Goal: Transaction & Acquisition: Purchase product/service

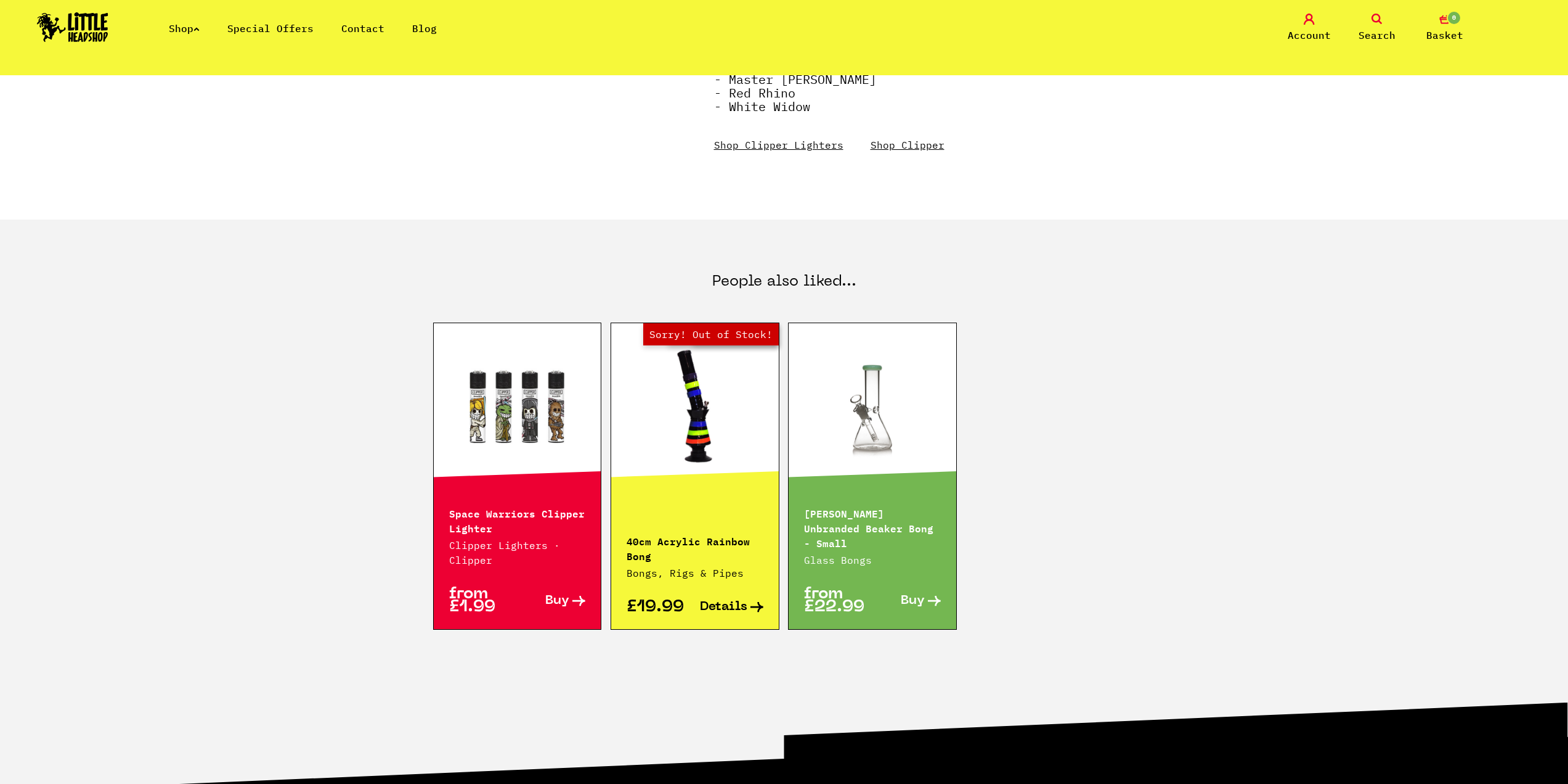
scroll to position [534, 0]
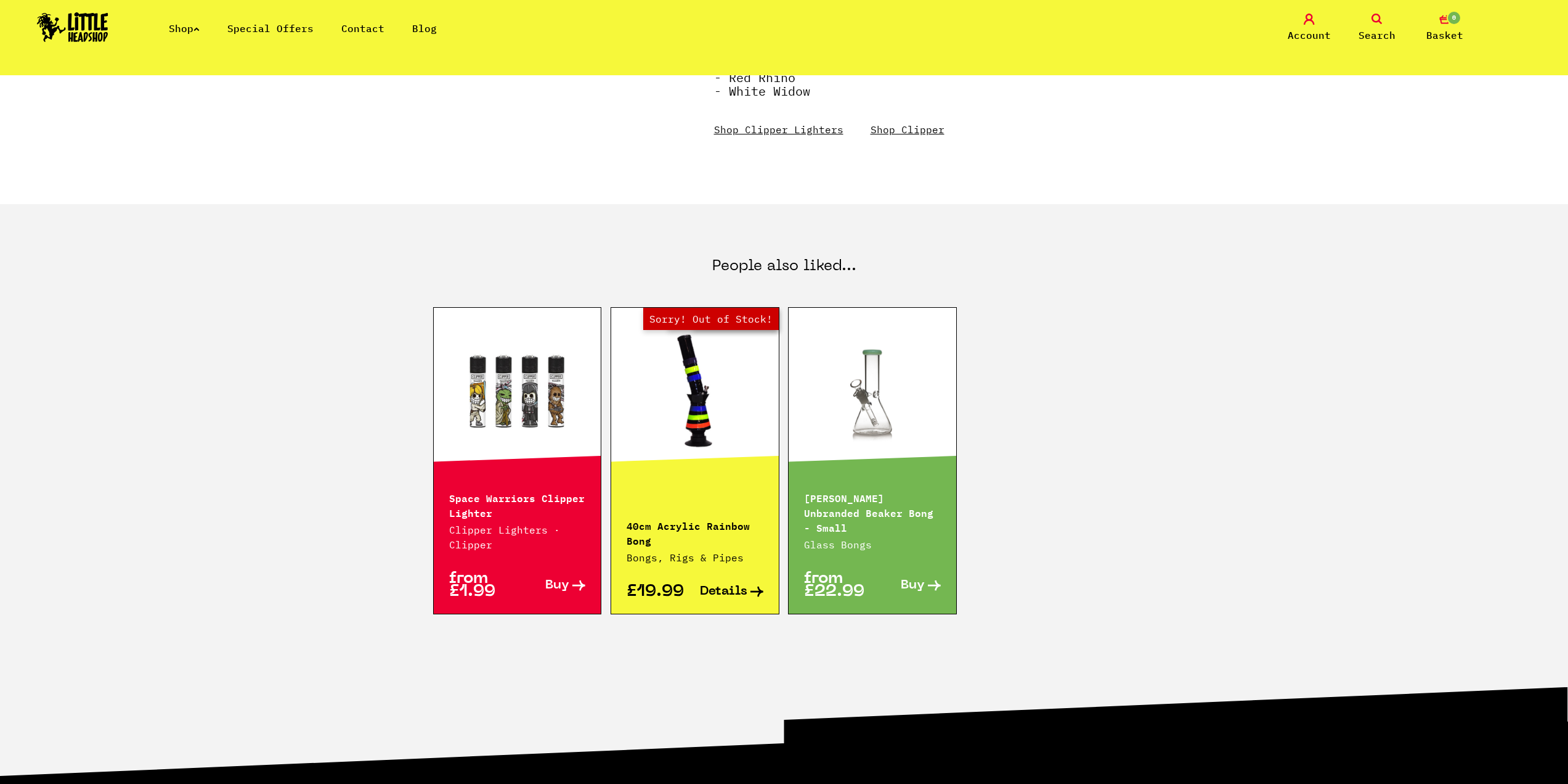
click at [512, 430] on link at bounding box center [518, 391] width 167 height 123
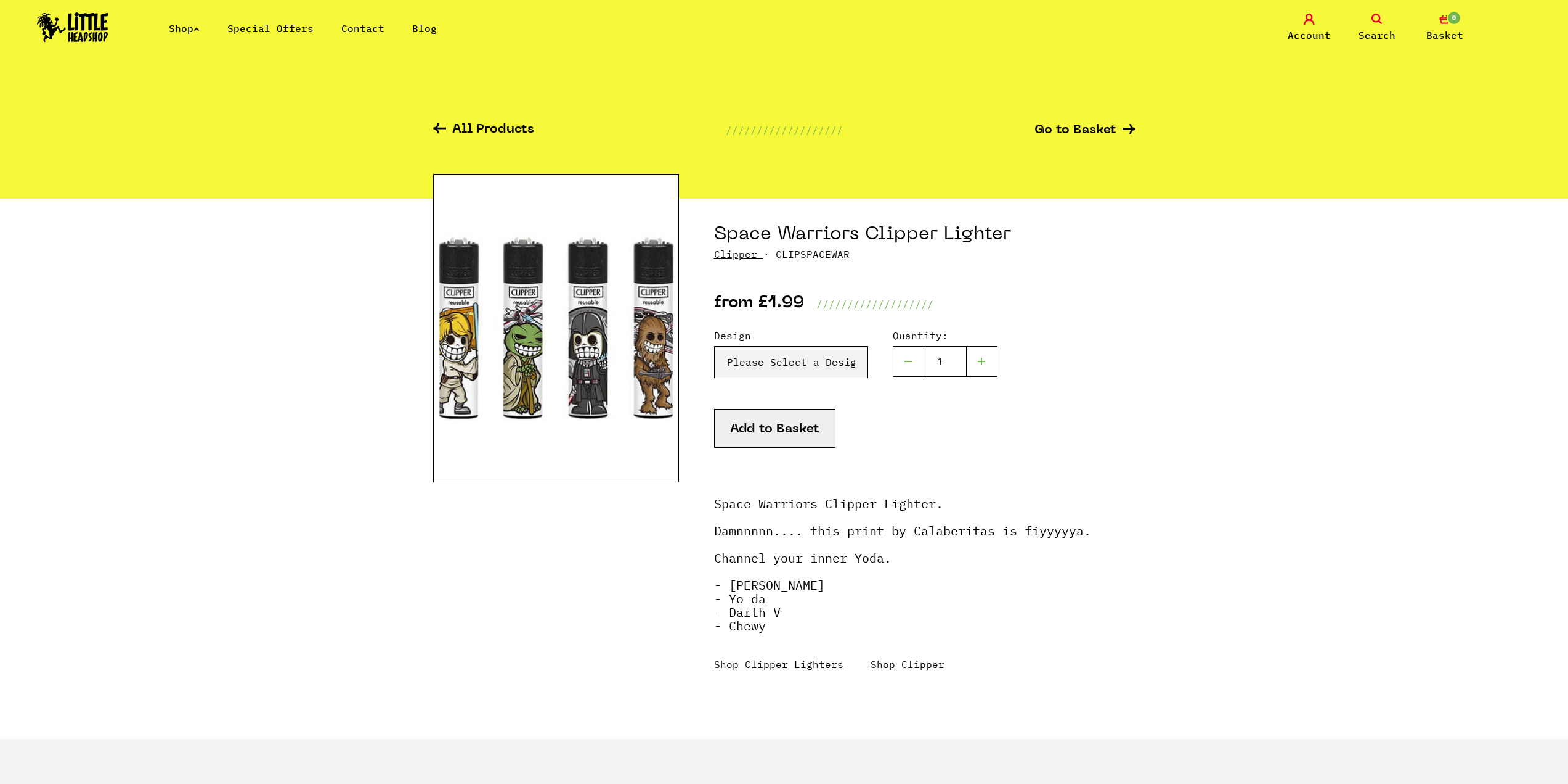
click at [981, 363] on div at bounding box center [982, 361] width 31 height 31
type input "1"
click at [767, 427] on button "Add to Basket" at bounding box center [775, 428] width 121 height 39
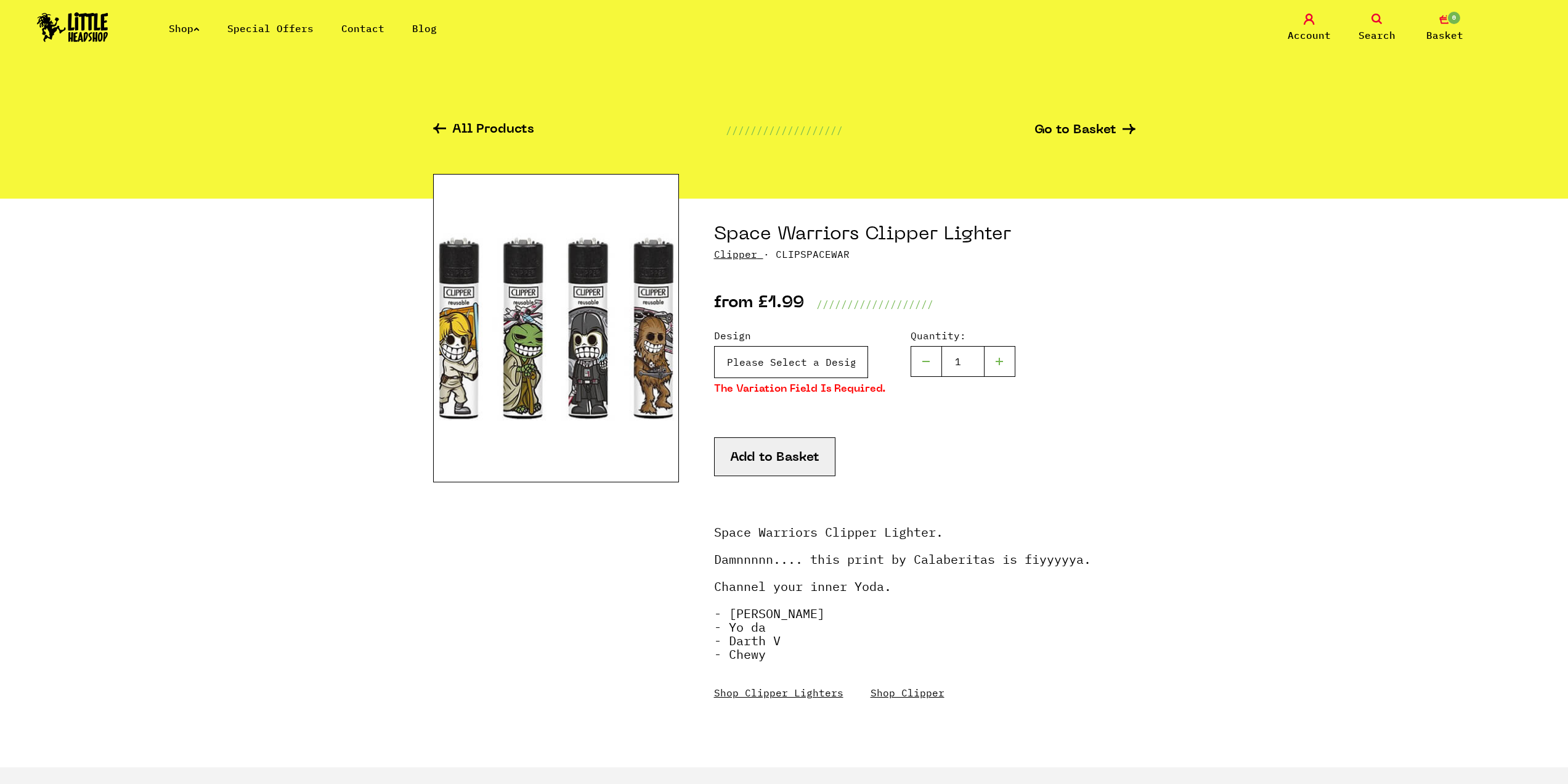
click at [773, 361] on select "Please Select a Design [PERSON_NAME] - £1.99 Yo Da - £1.99 Darth V - £1.99 Chew…" at bounding box center [791, 361] width 154 height 32
click at [450, 628] on div at bounding box center [556, 458] width 246 height 519
click at [286, 25] on link "Special Offers" at bounding box center [270, 28] width 86 height 12
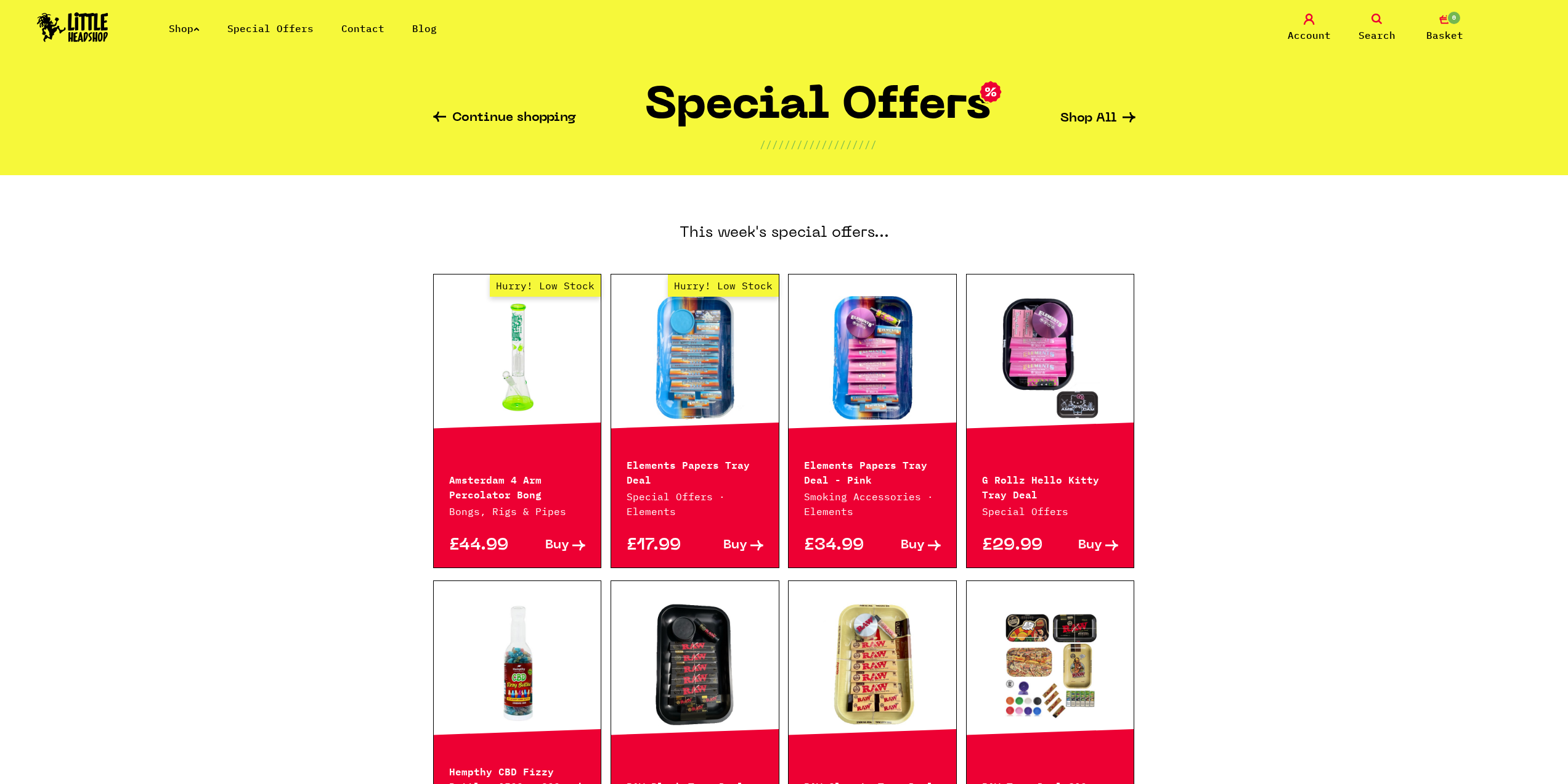
scroll to position [82, 0]
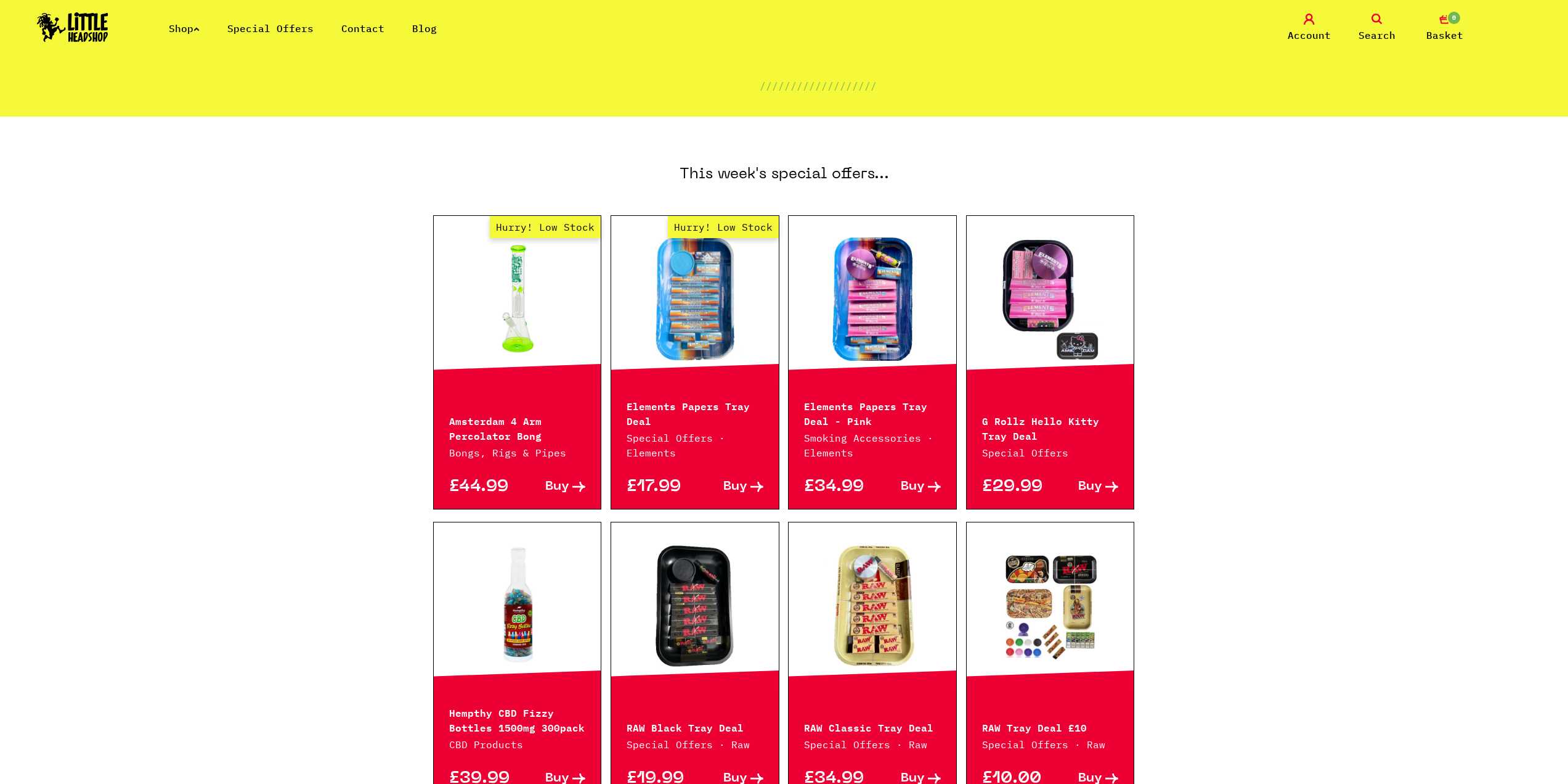
click at [517, 296] on link "Hurry! Low Stock" at bounding box center [518, 299] width 167 height 123
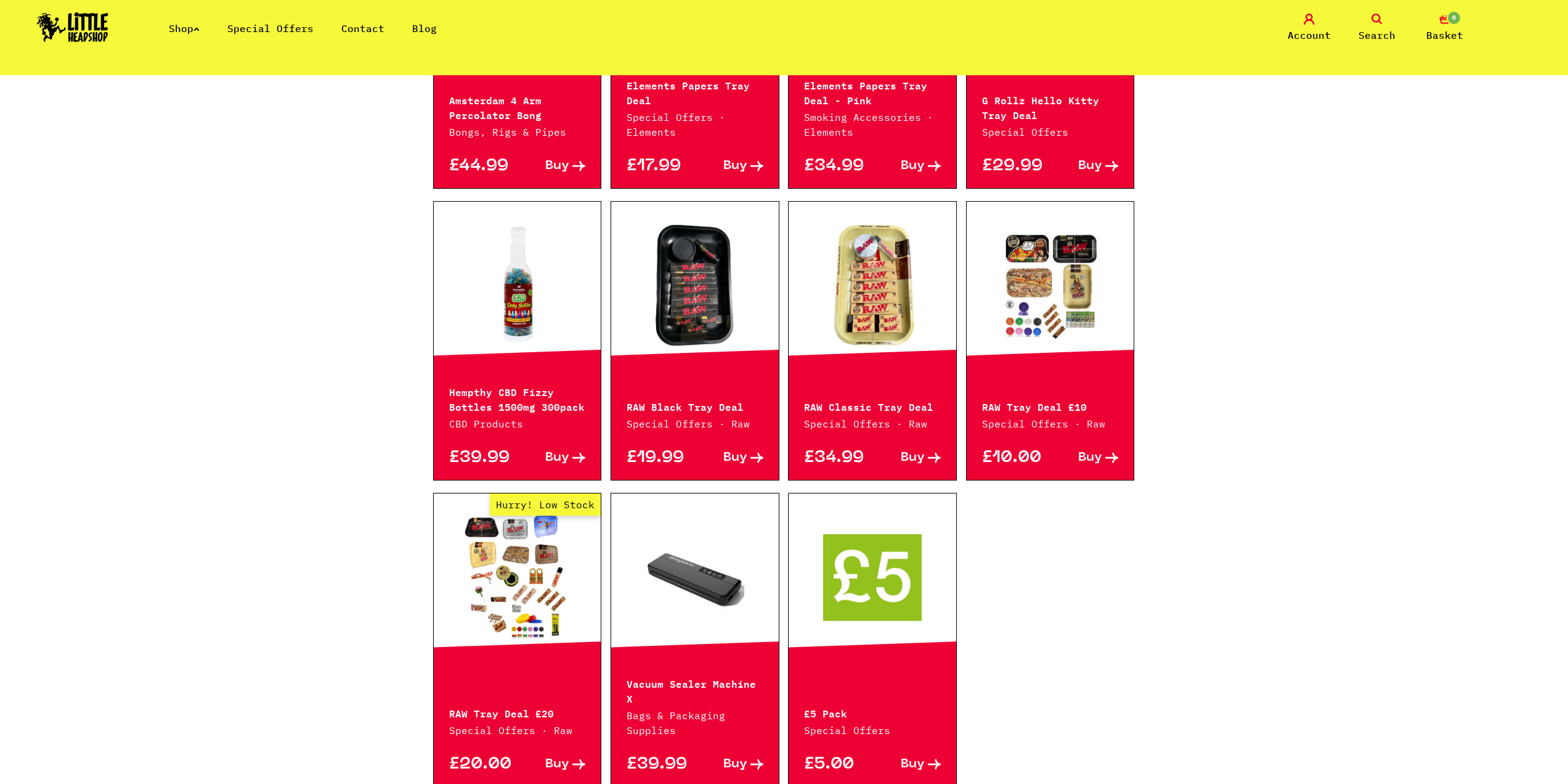
scroll to position [534, 0]
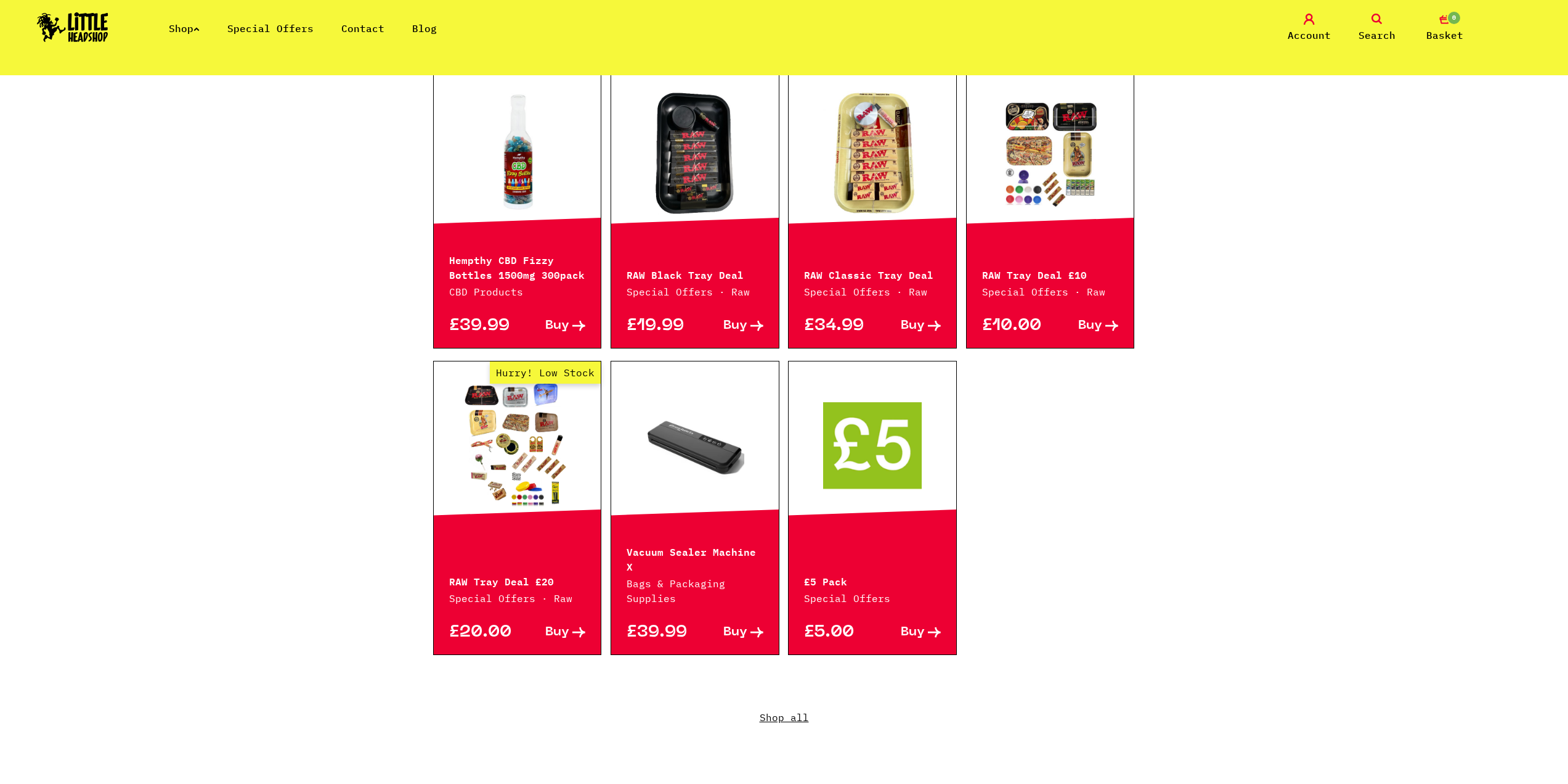
click at [864, 432] on link at bounding box center [872, 444] width 167 height 123
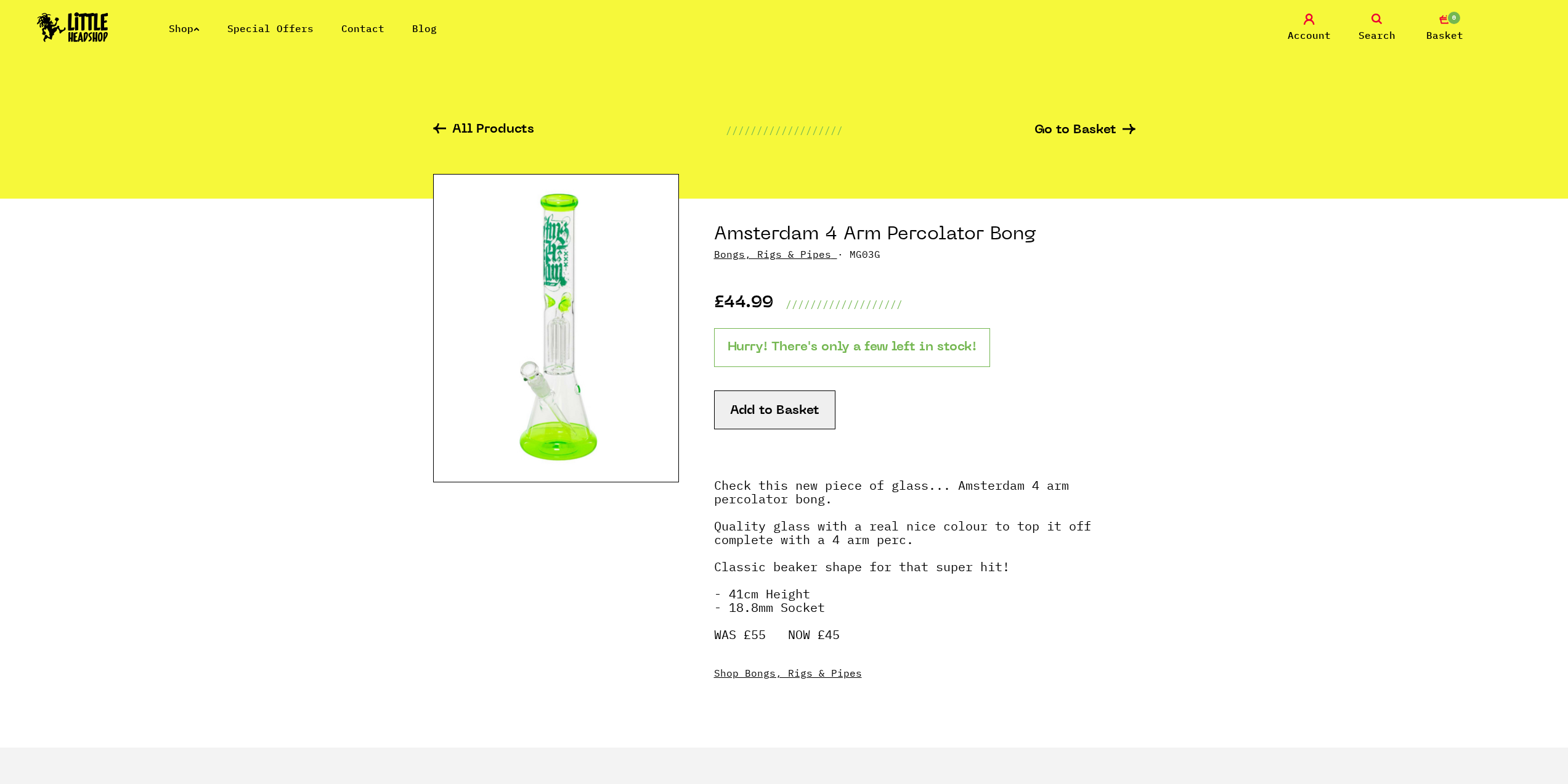
click at [563, 325] on img at bounding box center [556, 328] width 246 height 309
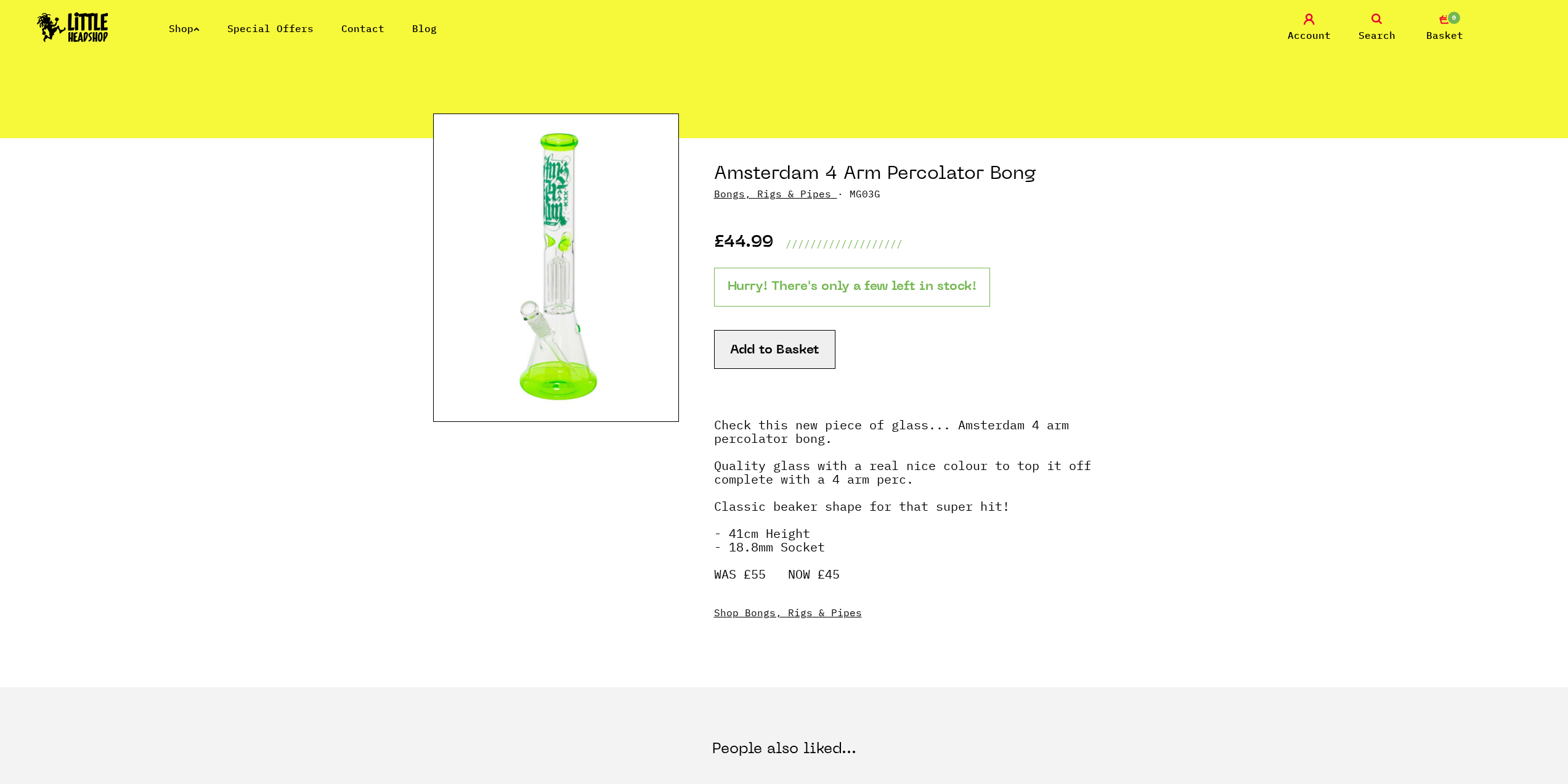
scroll to position [246, 0]
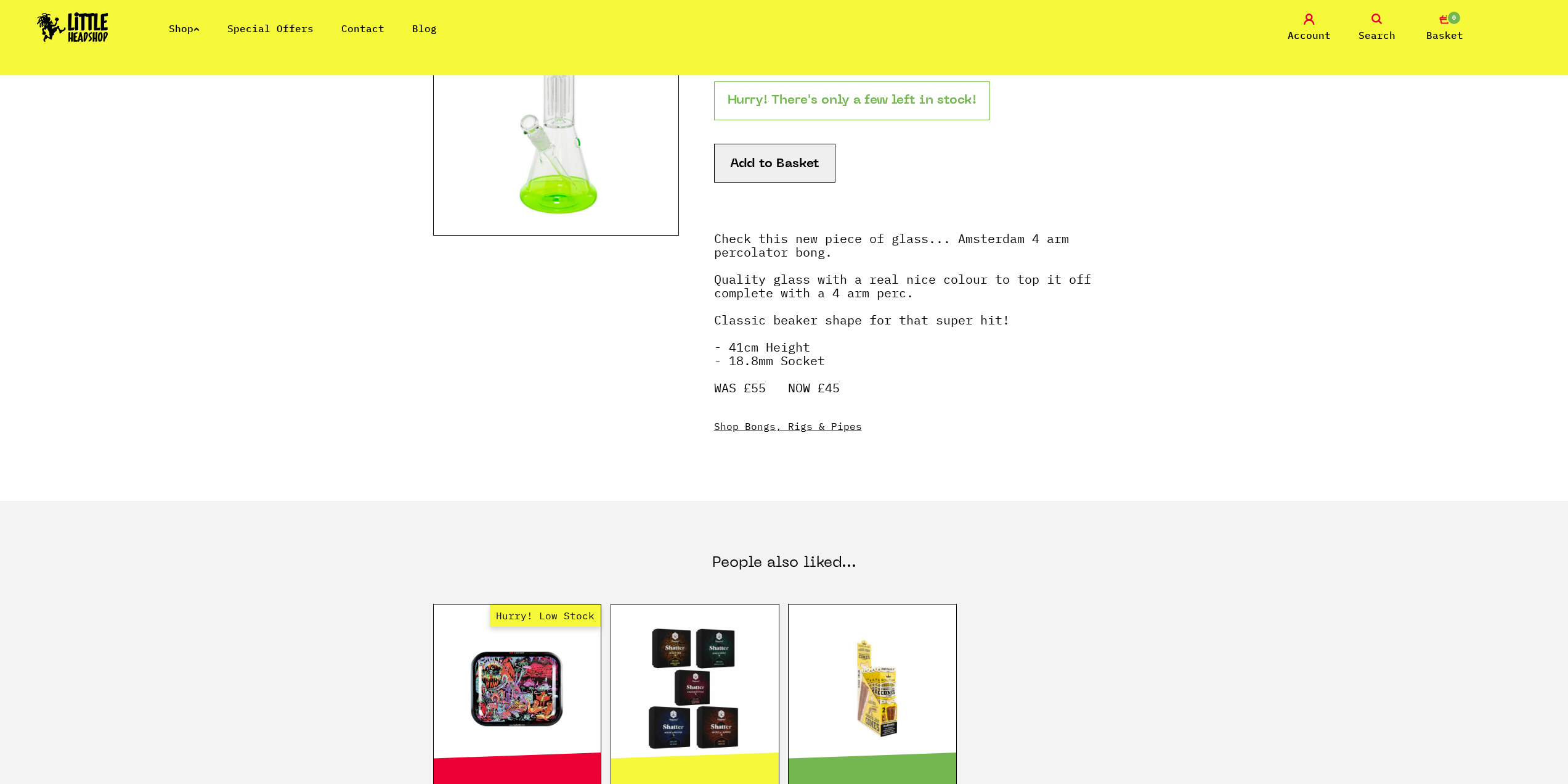
drag, startPoint x: 563, startPoint y: 376, endPoint x: 603, endPoint y: 324, distance: 65.6
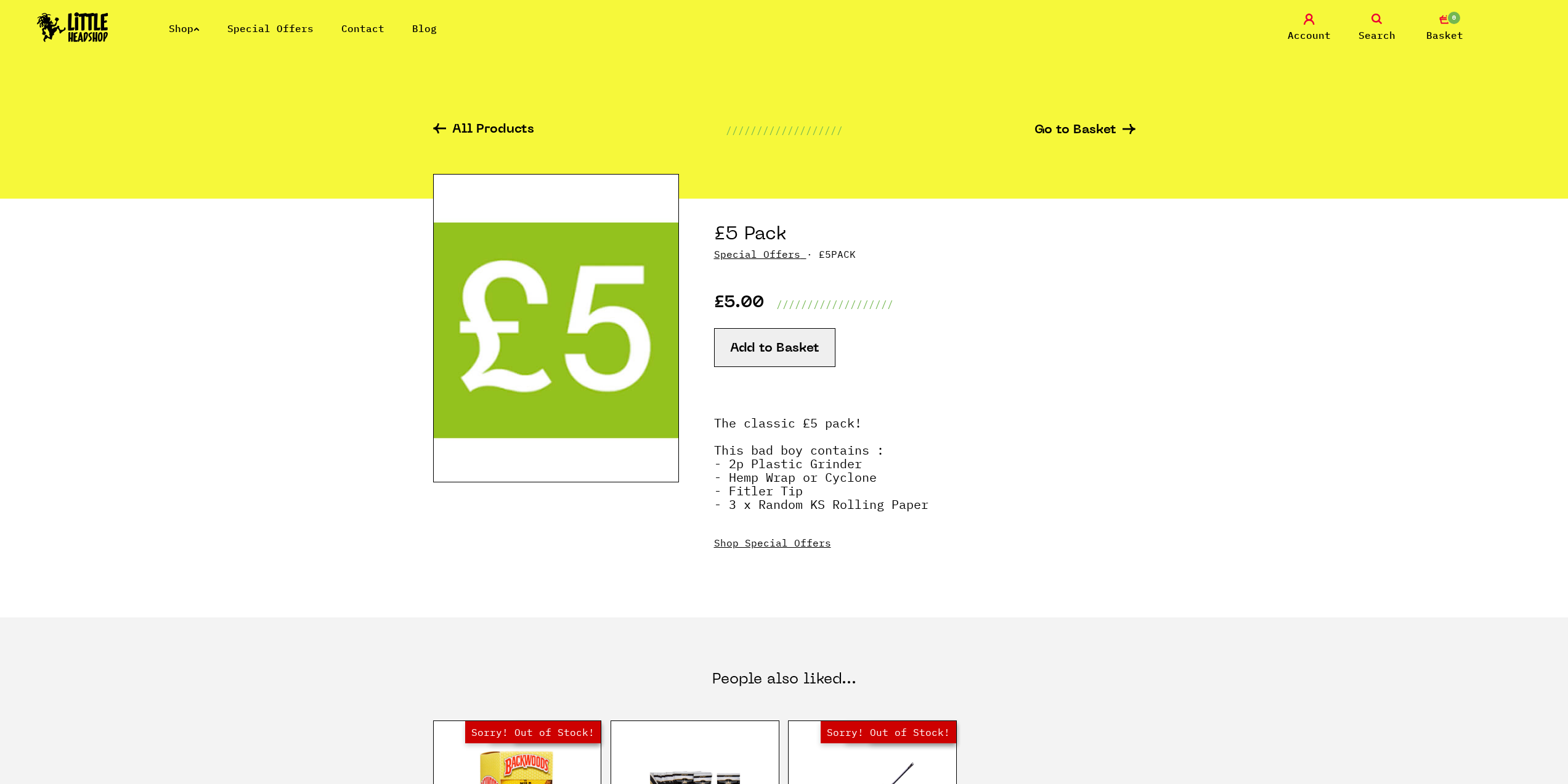
drag, startPoint x: 749, startPoint y: 484, endPoint x: 999, endPoint y: 507, distance: 251.1
click at [1008, 506] on p "The classic £5 pack! This bad boy contains : - 2p Plastic Grinder - Hemp Wrap o…" at bounding box center [925, 470] width 422 height 108
